Goal: Find specific page/section: Find specific page/section

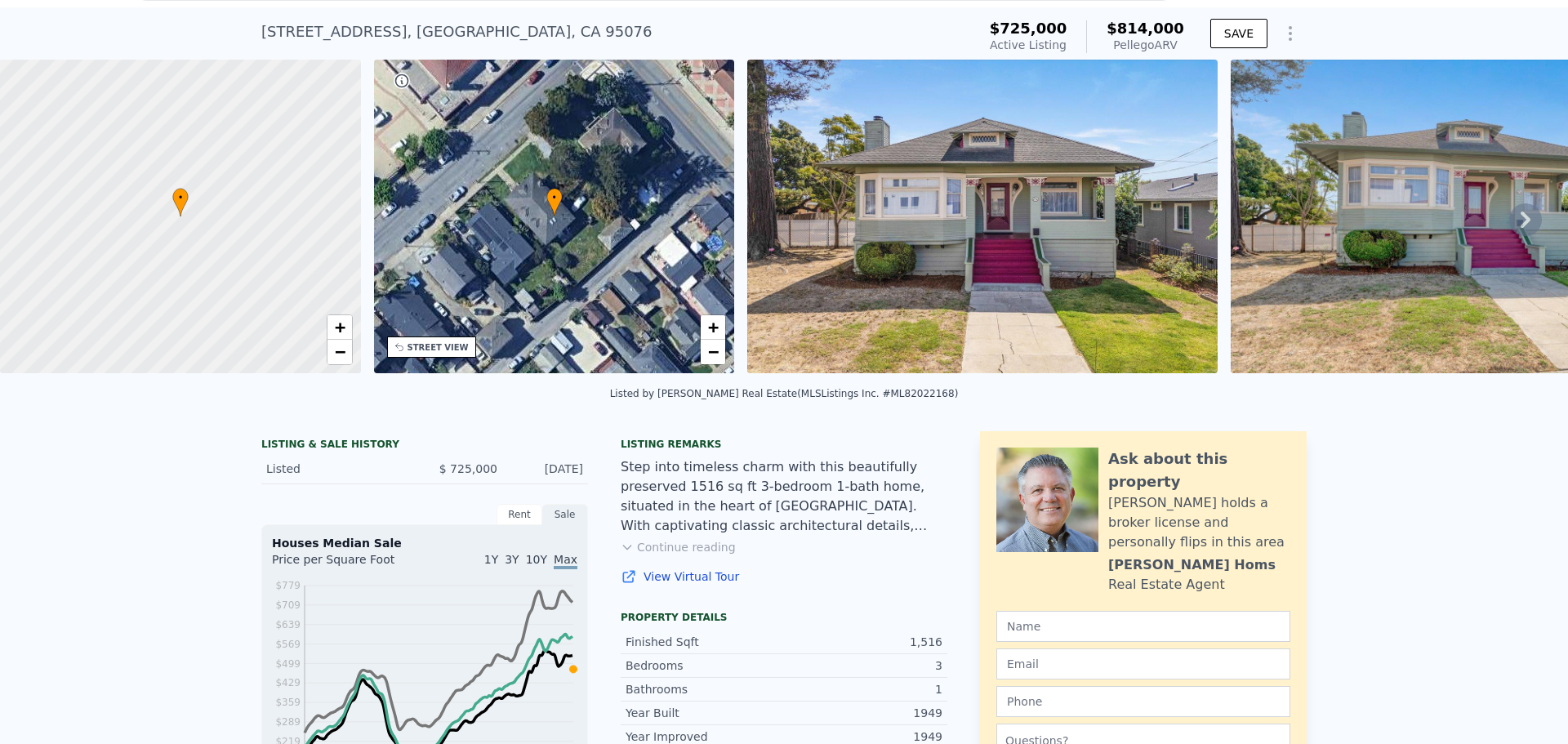
scroll to position [6, 0]
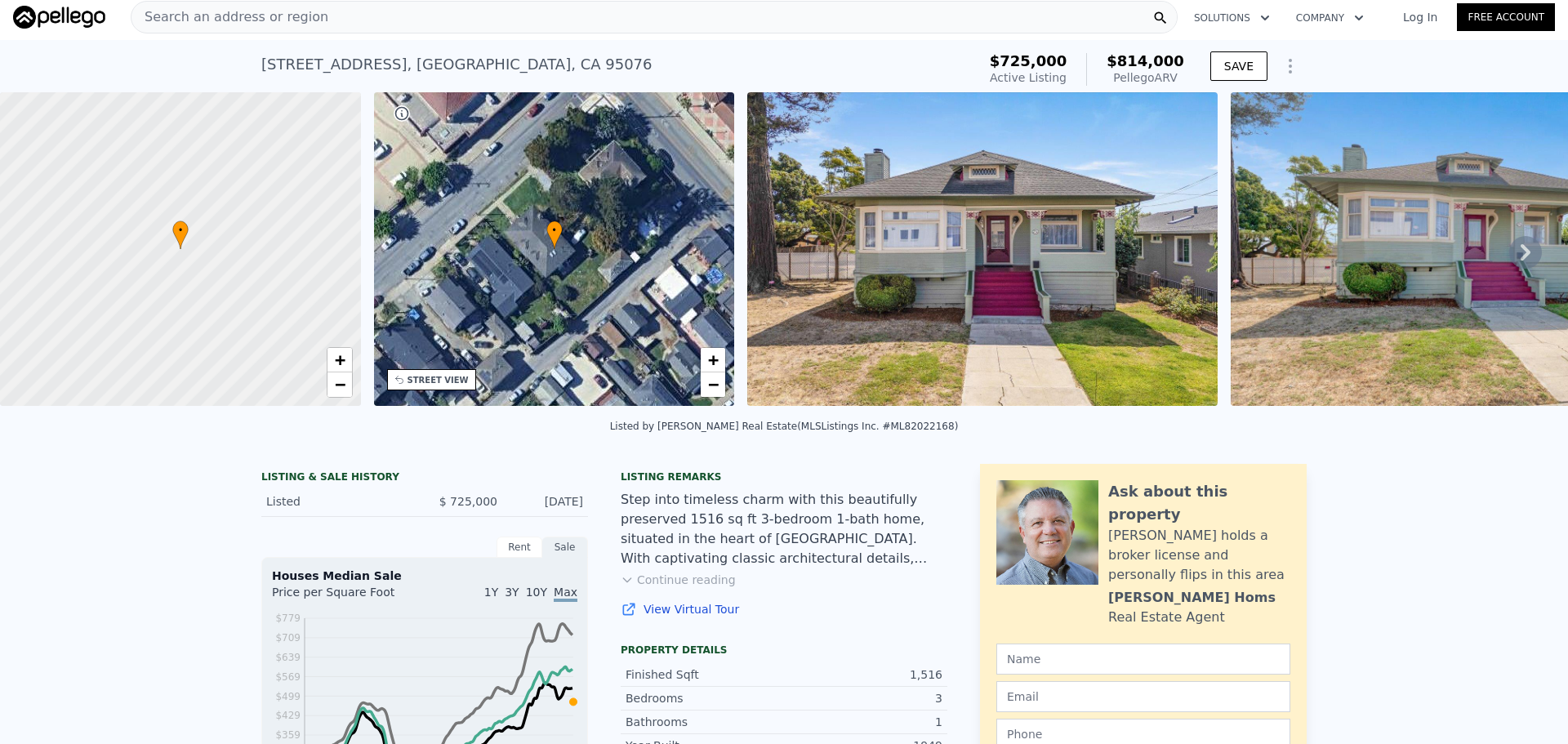
click at [54, 12] on img at bounding box center [58, 17] width 92 height 23
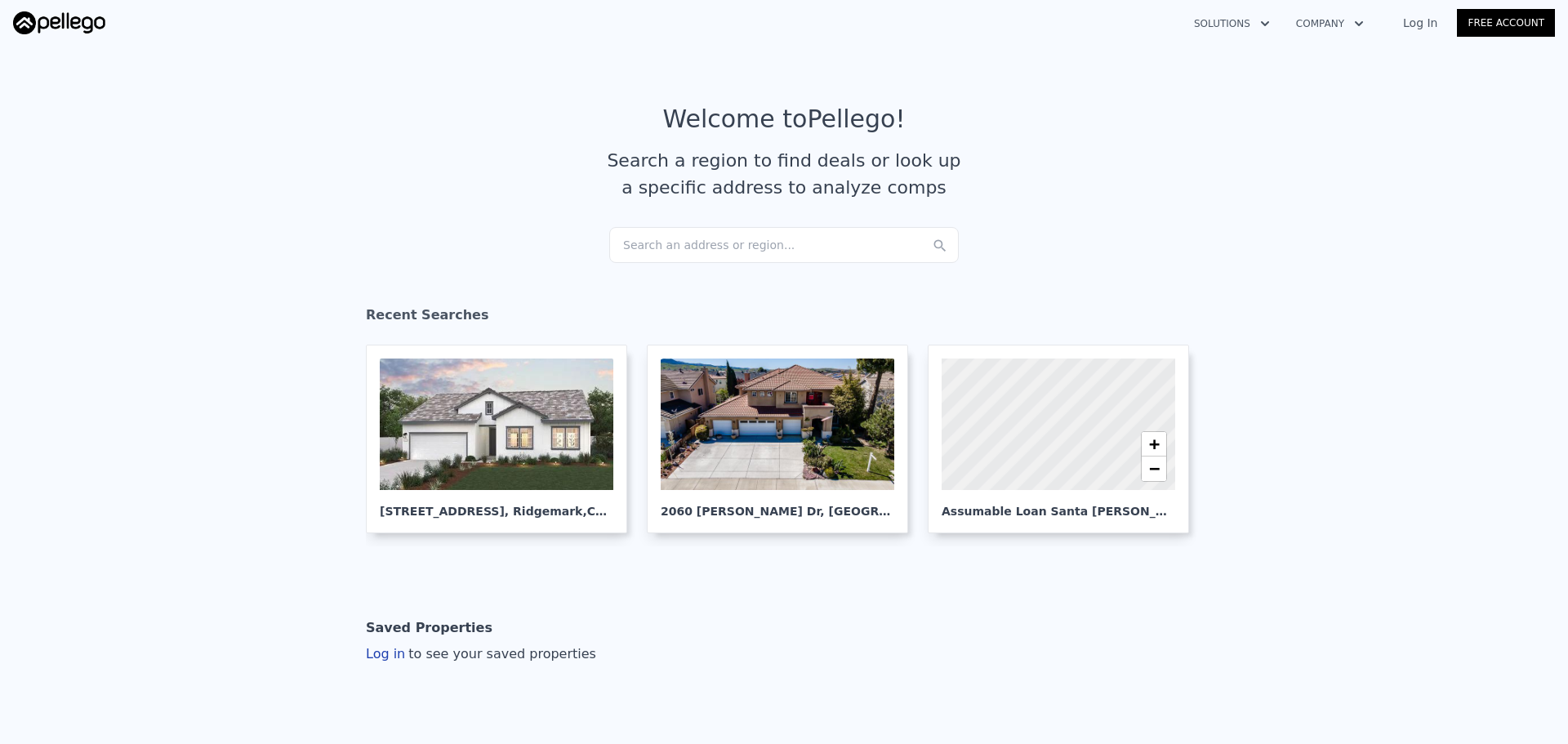
click at [700, 251] on div "Search an address or region..." at bounding box center [784, 245] width 349 height 36
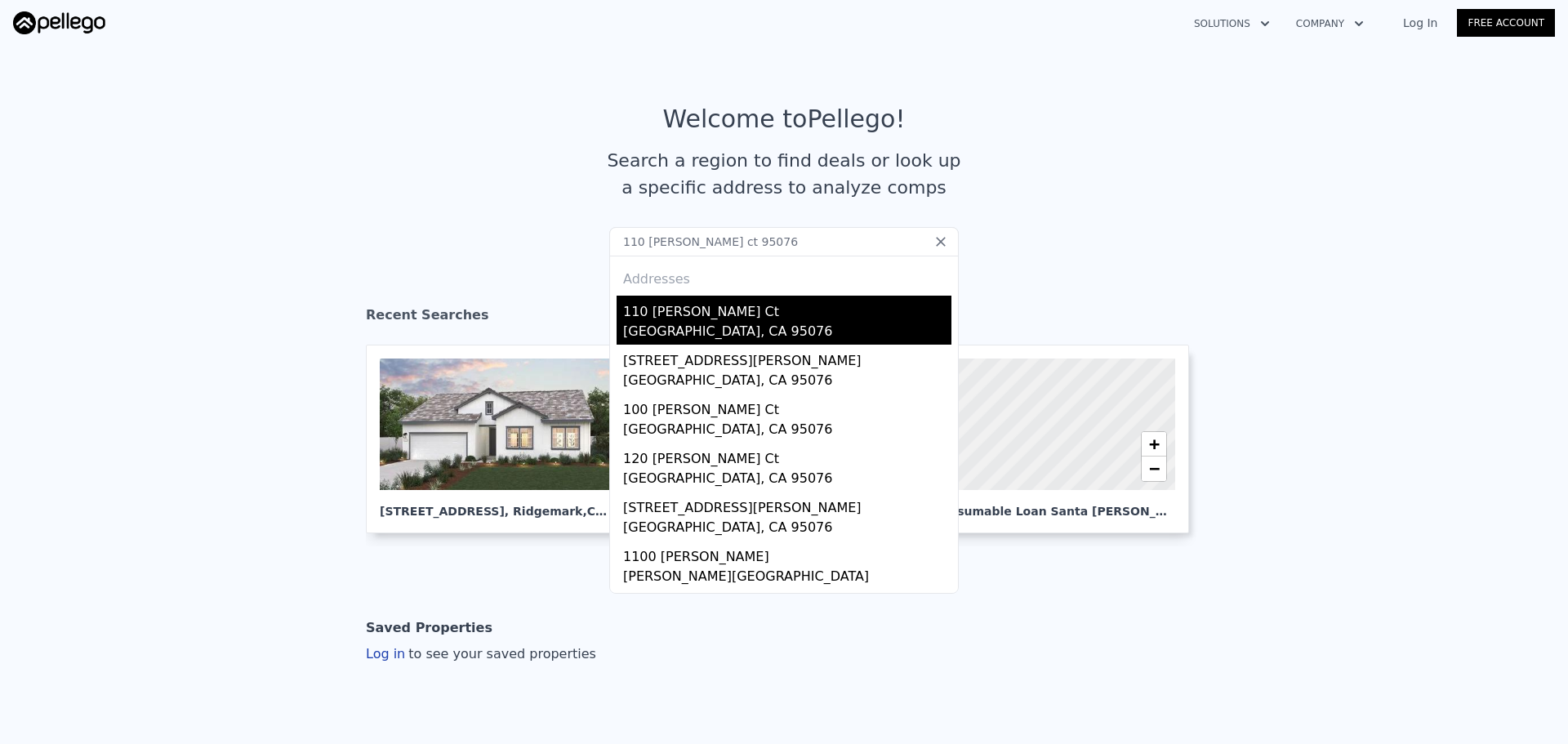
type input "110 [PERSON_NAME] ct 95076"
click at [673, 315] on div "110 [PERSON_NAME] Ct" at bounding box center [787, 308] width 328 height 26
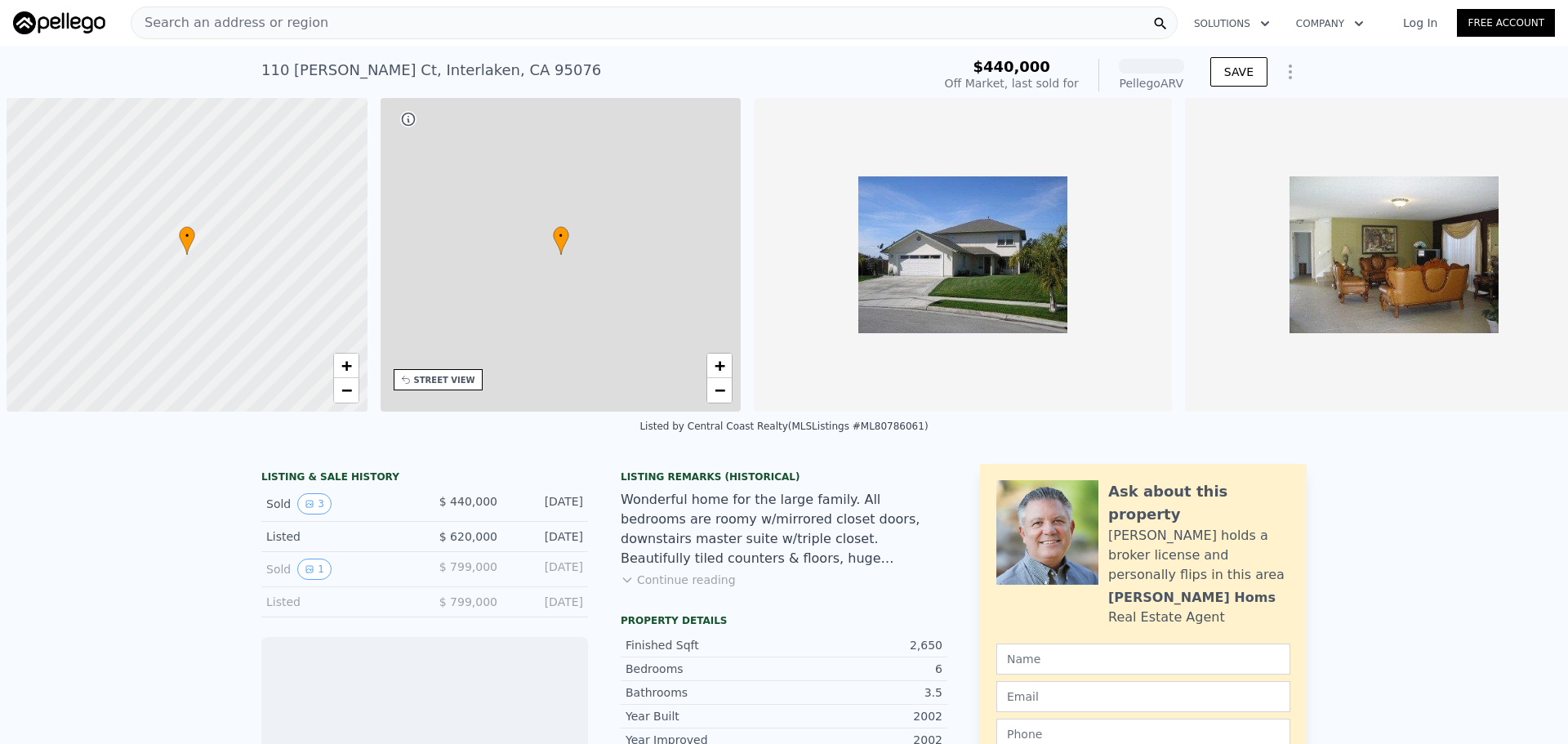
scroll to position [0, 7]
